Goal: Navigation & Orientation: Find specific page/section

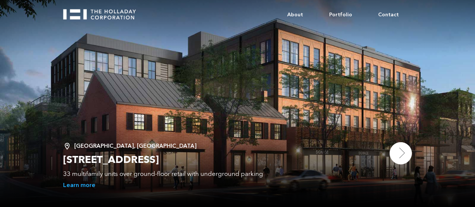
click at [403, 149] on img at bounding box center [400, 153] width 22 height 22
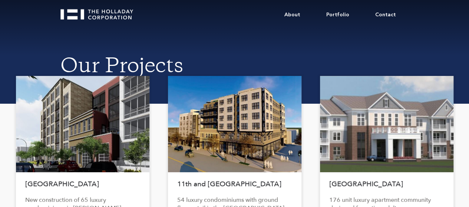
click at [93, 15] on img "home" at bounding box center [99, 12] width 79 height 16
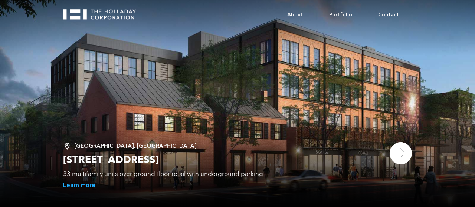
click at [399, 150] on img at bounding box center [400, 153] width 22 height 22
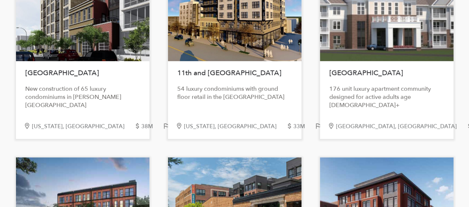
scroll to position [74, 0]
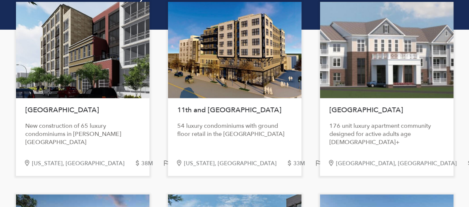
click at [222, 74] on div at bounding box center [235, 50] width 134 height 96
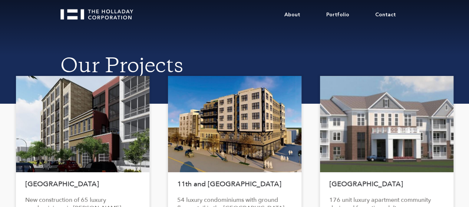
scroll to position [37, 0]
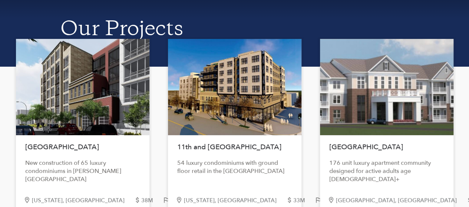
click at [378, 97] on div at bounding box center [387, 87] width 134 height 96
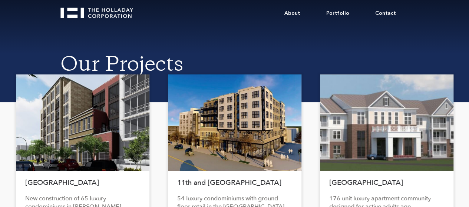
scroll to position [0, 0]
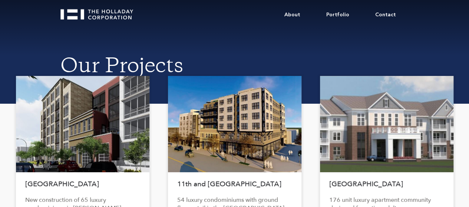
click at [99, 11] on img "home" at bounding box center [99, 12] width 79 height 16
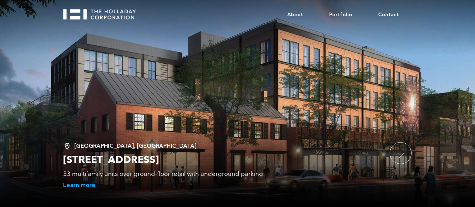
click at [304, 13] on link "About" at bounding box center [295, 15] width 42 height 23
